Goal: Find contact information: Find contact information

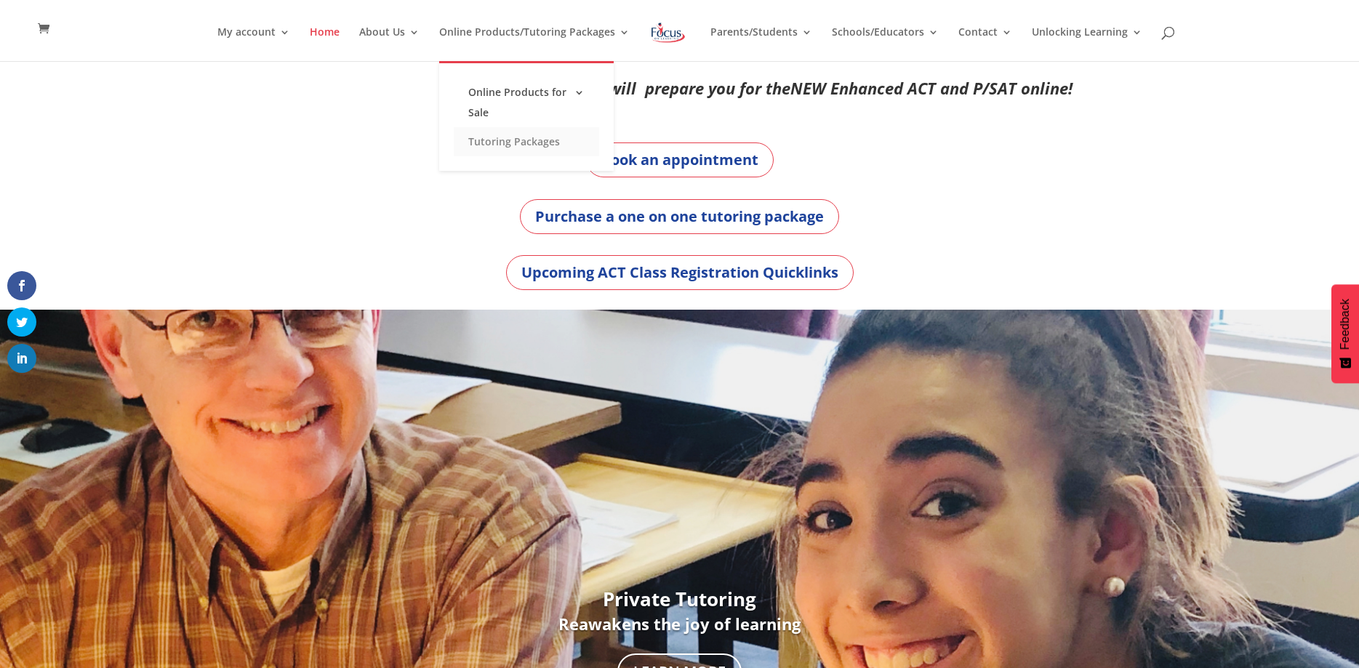
drag, startPoint x: 620, startPoint y: 32, endPoint x: 567, endPoint y: 137, distance: 117.4
click at [567, 61] on li "Online Products/Tutoring Packages Online Products for Sale Online ACT Products …" at bounding box center [542, 44] width 206 height 34
click at [540, 145] on link "Tutoring Packages" at bounding box center [526, 141] width 145 height 29
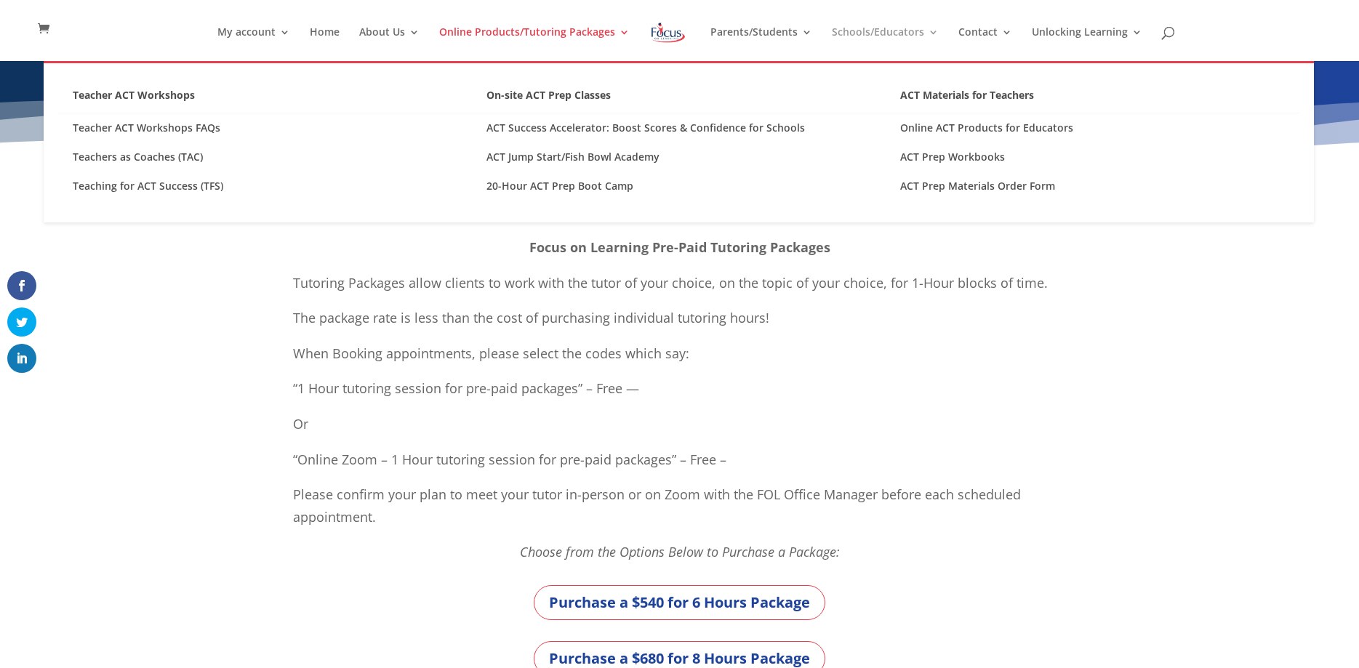
click at [907, 38] on link "Schools/Educators" at bounding box center [885, 44] width 107 height 34
click at [908, 27] on link "Schools/Educators" at bounding box center [885, 44] width 107 height 34
click at [930, 33] on link "Schools/Educators" at bounding box center [885, 44] width 107 height 34
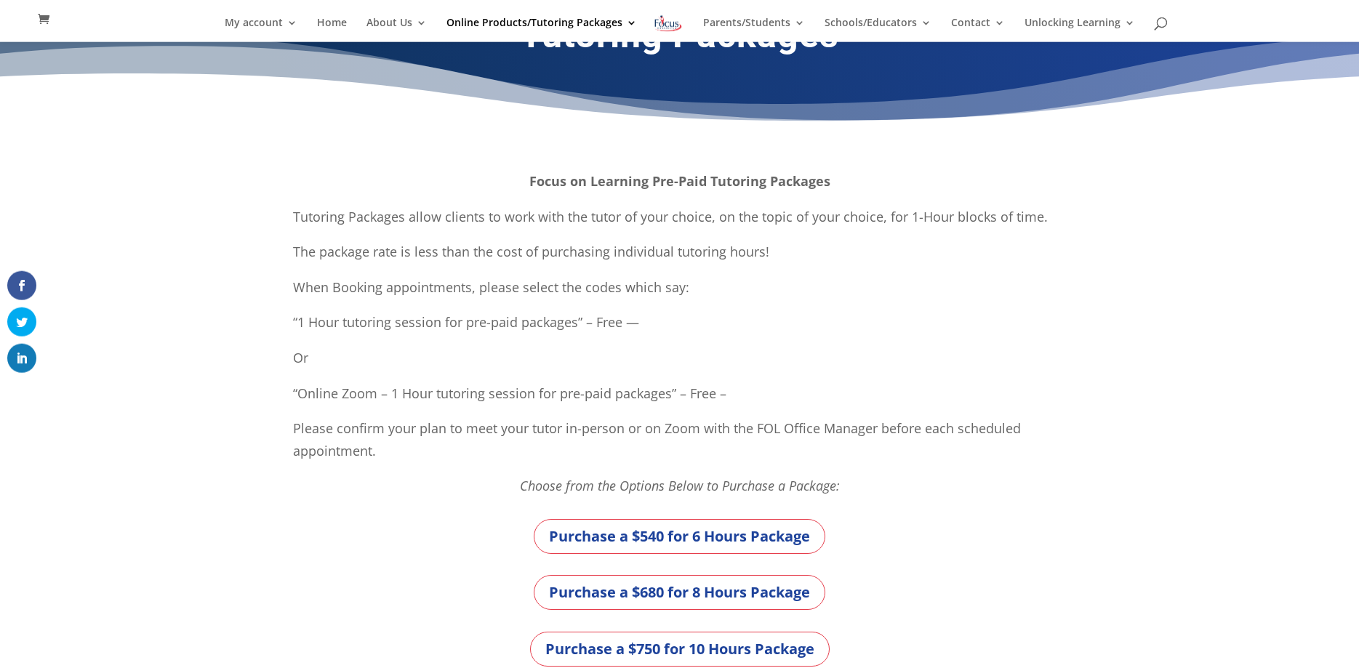
scroll to position [74, 0]
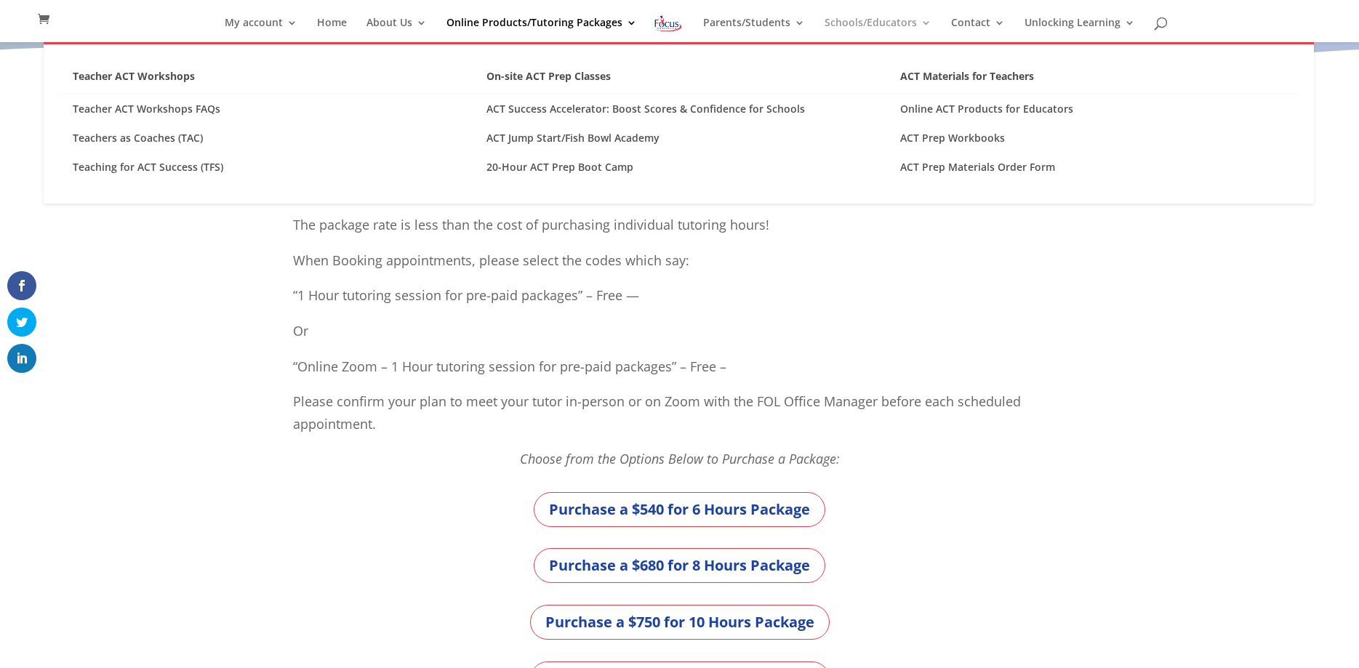
click at [861, 18] on link "Schools/Educators" at bounding box center [877, 29] width 107 height 25
click at [918, 84] on link "ACT Materials for Teachers" at bounding box center [1092, 80] width 414 height 28
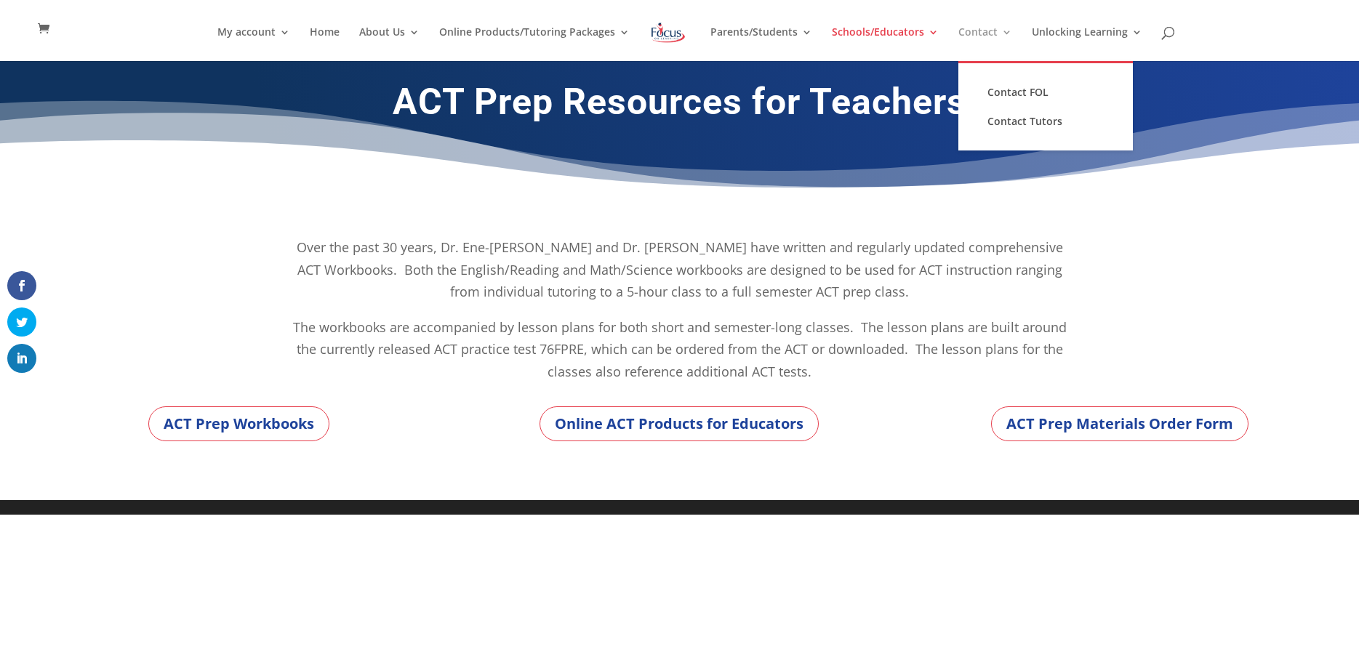
click at [986, 40] on link "Contact" at bounding box center [985, 44] width 54 height 34
click at [1004, 32] on link "Contact" at bounding box center [985, 44] width 54 height 34
click at [1002, 97] on link "Contact FOL" at bounding box center [1045, 92] width 145 height 29
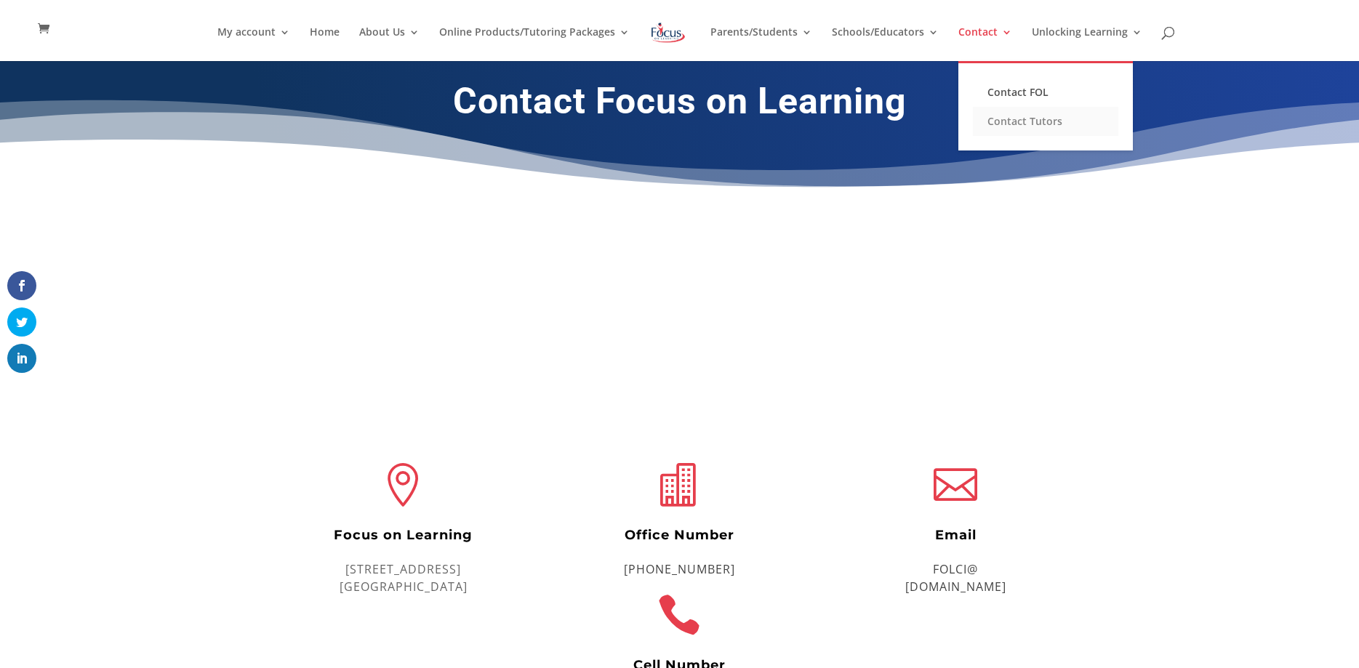
click at [1007, 126] on link "Contact Tutors" at bounding box center [1045, 121] width 145 height 29
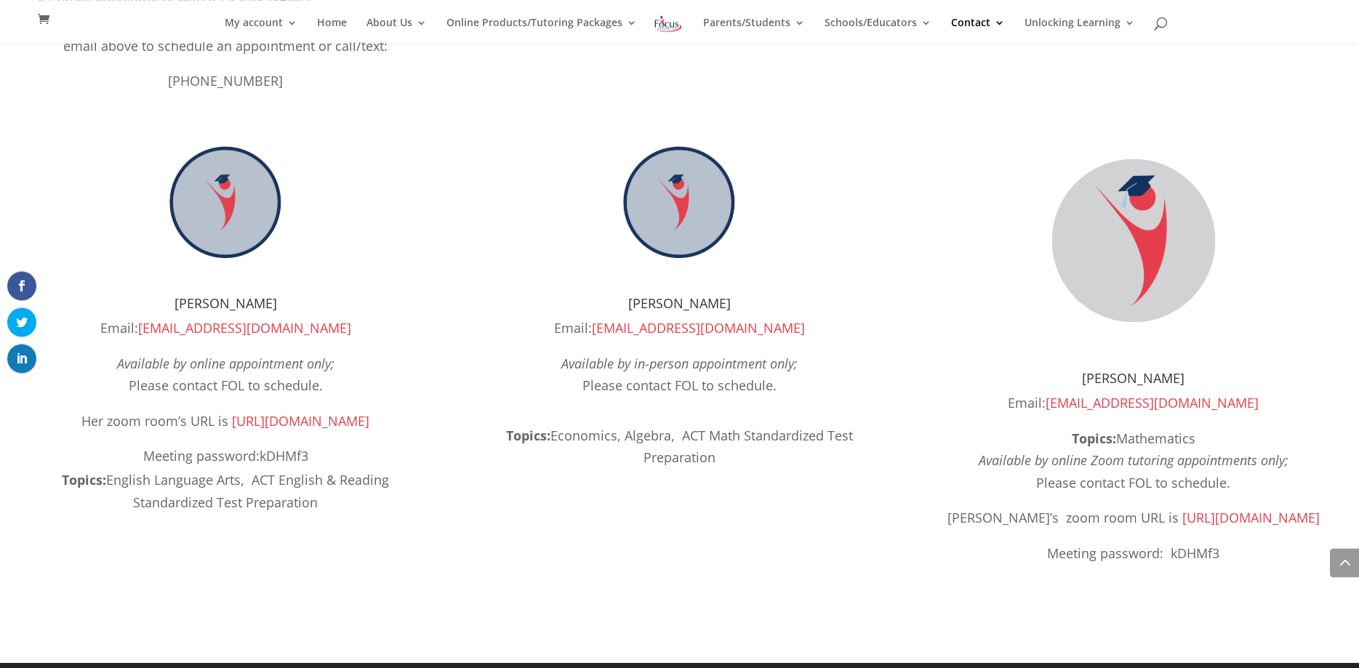
scroll to position [1342, 0]
